Goal: Task Accomplishment & Management: Use online tool/utility

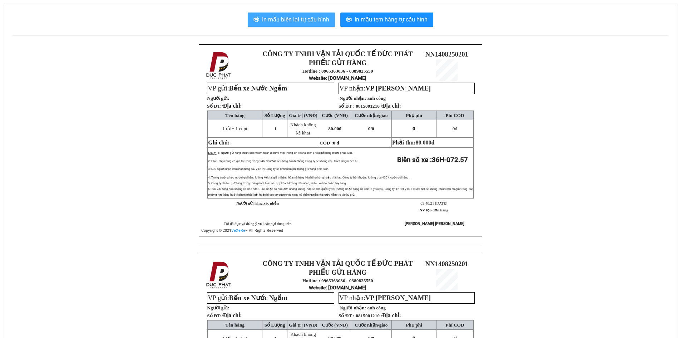
click at [312, 23] on span "In mẫu biên lai tự cấu hình" at bounding box center [295, 19] width 67 height 9
click at [318, 17] on span "In mẫu biên lai tự cấu hình" at bounding box center [295, 19] width 67 height 9
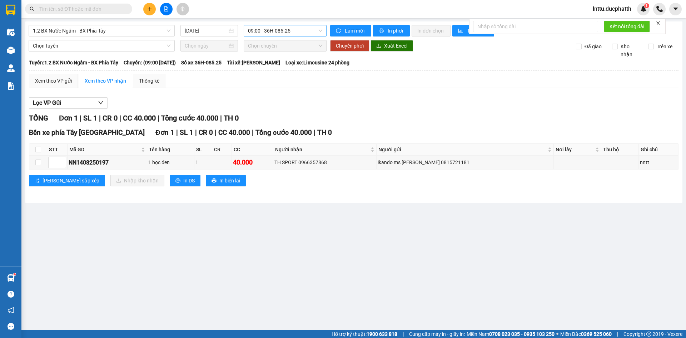
click at [273, 28] on span "09:00 - 36H-085.25" at bounding box center [285, 30] width 74 height 11
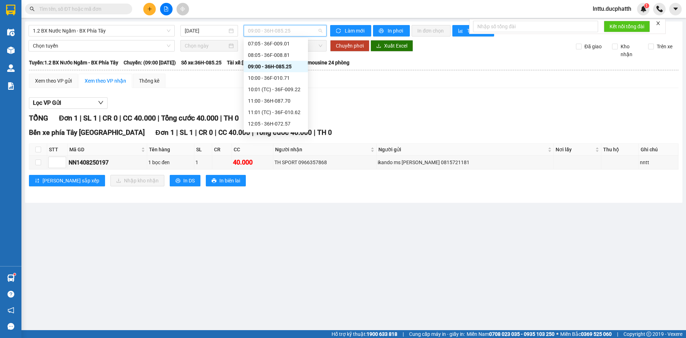
scroll to position [71, 0]
click at [274, 88] on div "12:05 - 36H-072.57" at bounding box center [276, 88] width 56 height 8
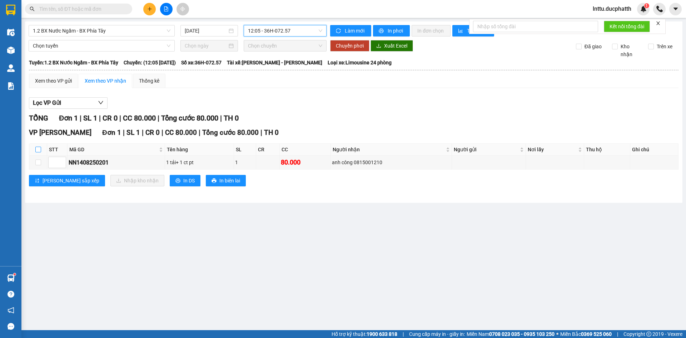
click at [38, 151] on input "checkbox" at bounding box center [38, 150] width 6 height 6
checkbox input "true"
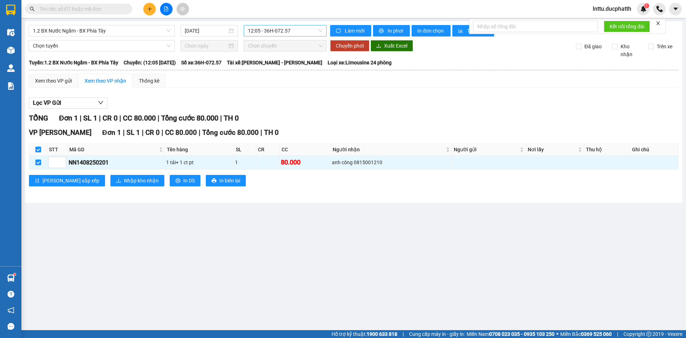
click at [264, 29] on span "12:05 - 36H-072.57" at bounding box center [285, 30] width 74 height 11
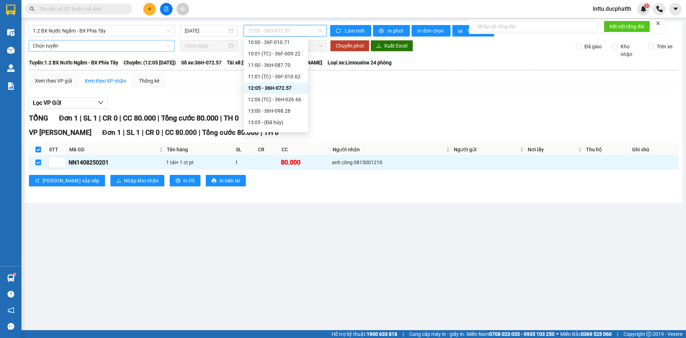
click at [102, 48] on span "Chọn tuyến" at bounding box center [102, 45] width 138 height 11
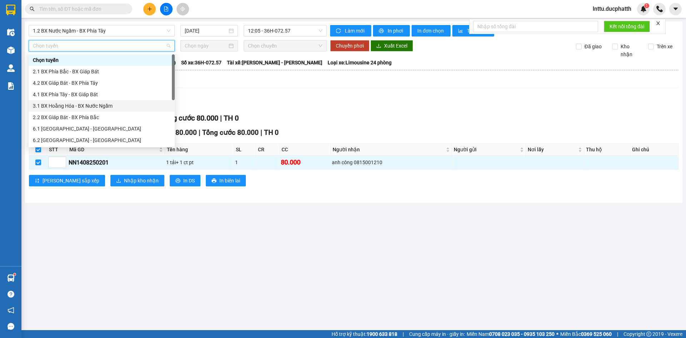
scroll to position [57, 0]
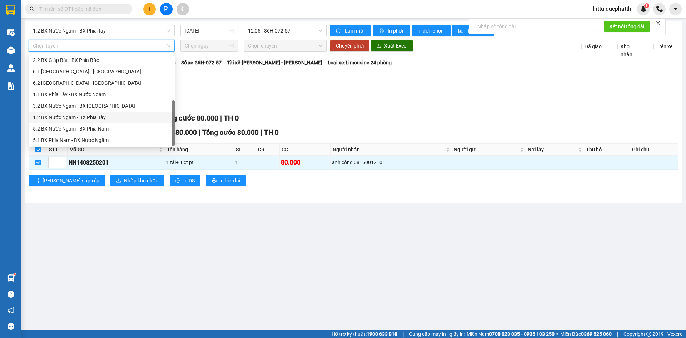
click at [103, 112] on div "1.2 BX Nước Ngầm - BX Phía Tây" at bounding box center [102, 117] width 146 height 11
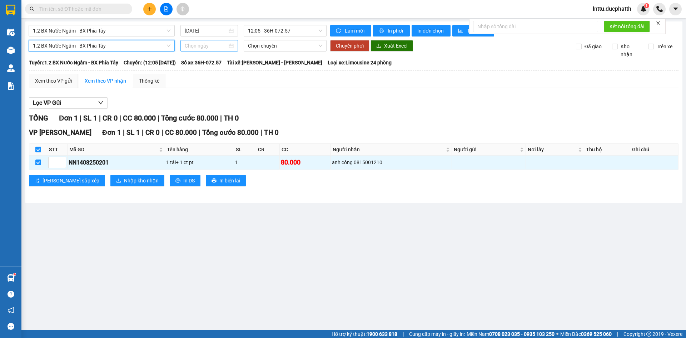
click at [204, 41] on div at bounding box center [209, 45] width 58 height 11
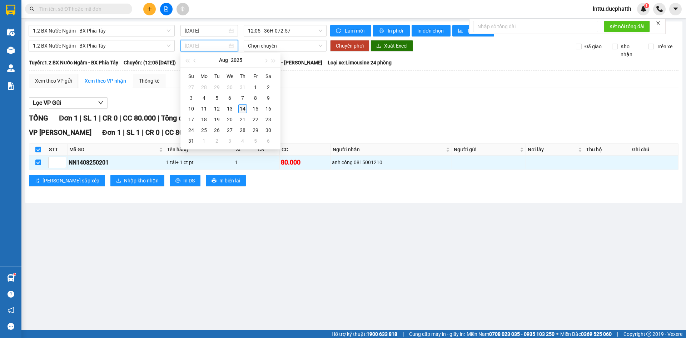
type input "14/08/2025"
click at [243, 107] on div "14" at bounding box center [242, 108] width 9 height 9
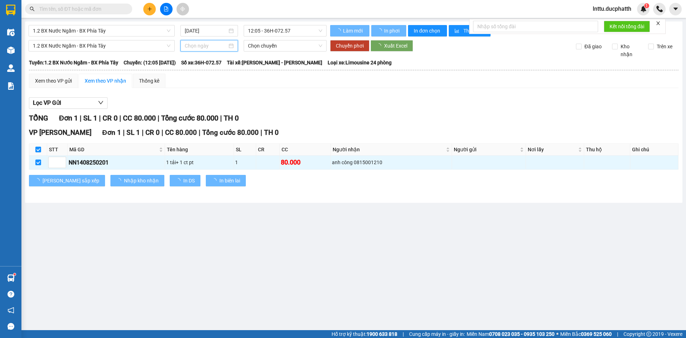
type input "14/08/2025"
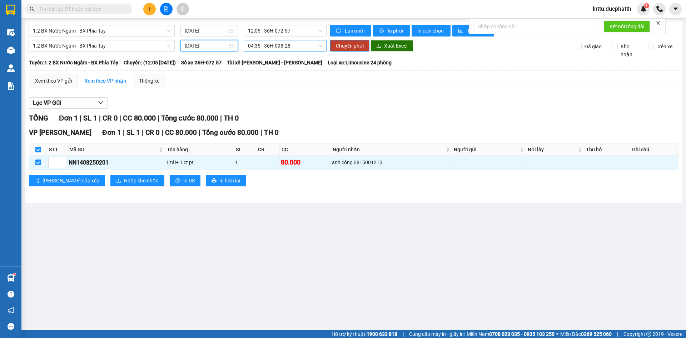
click at [274, 43] on span "04:35 - 36H-098.28" at bounding box center [285, 45] width 74 height 11
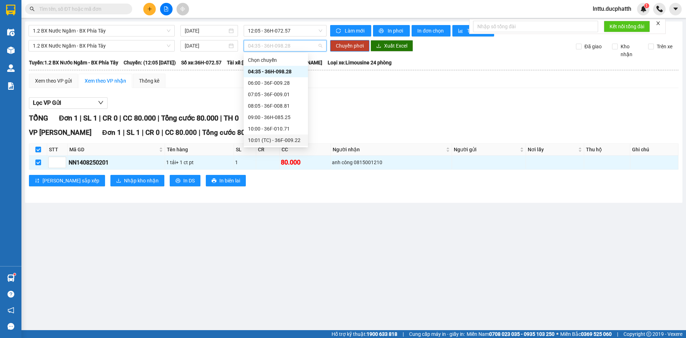
scroll to position [71, 0]
click at [281, 58] on div "10:00 - 36F-010.71" at bounding box center [276, 57] width 56 height 8
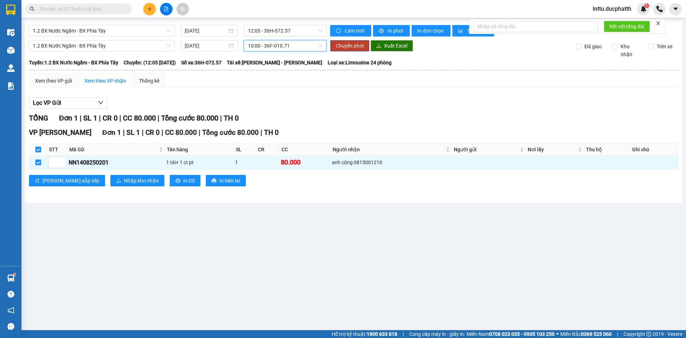
click at [353, 45] on span "Chuyển phơi" at bounding box center [350, 46] width 28 height 8
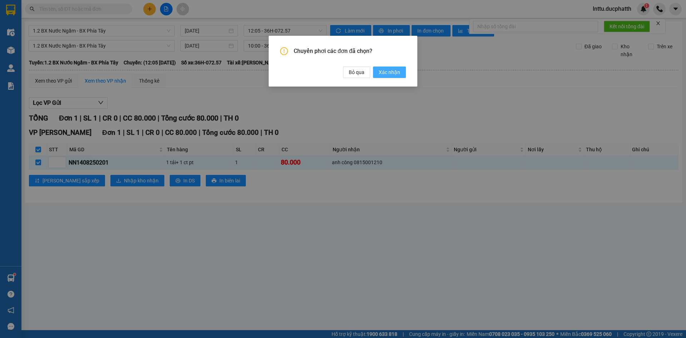
click at [401, 74] on button "Xác nhận" at bounding box center [389, 71] width 33 height 11
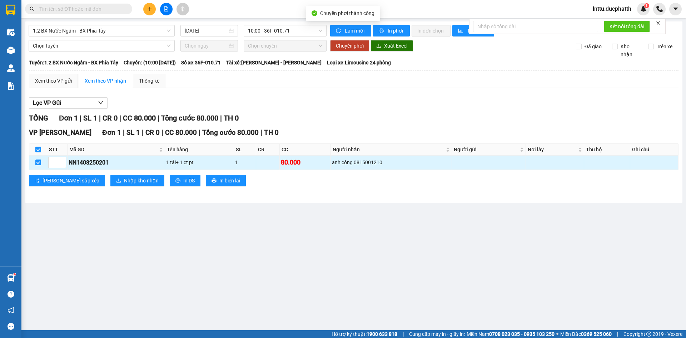
checkbox input "false"
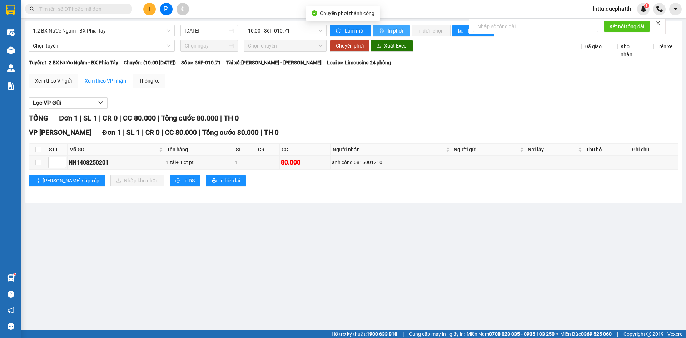
click at [392, 34] on span "In phơi" at bounding box center [396, 31] width 16 height 8
